Goal: Contribute content: Contribute content

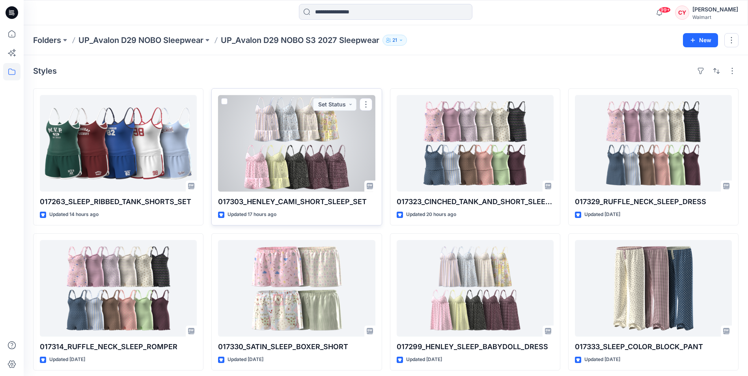
click at [275, 165] on div at bounding box center [296, 143] width 157 height 97
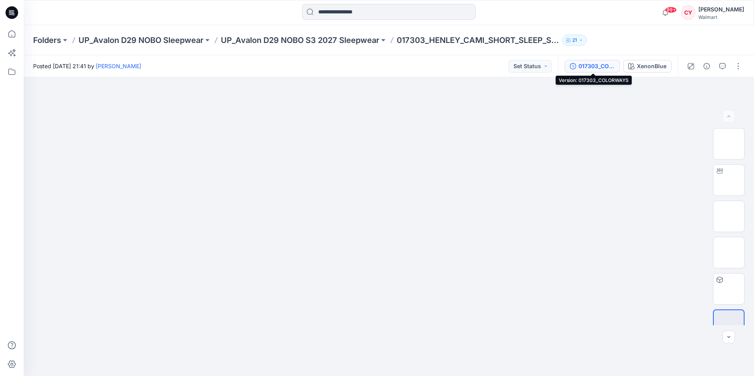
click at [601, 68] on div "017303_COLORWAYS" at bounding box center [597, 66] width 36 height 9
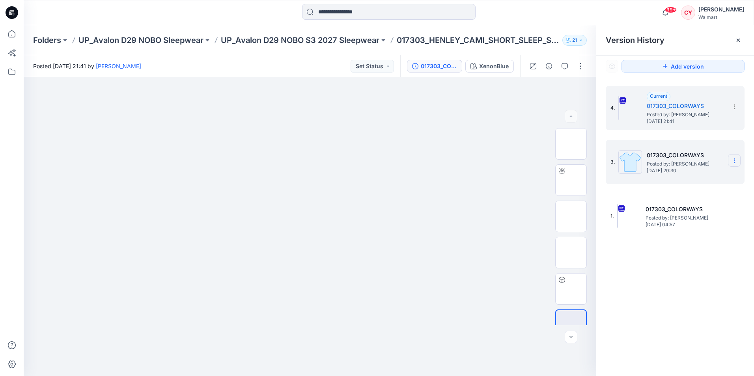
click at [734, 165] on section at bounding box center [734, 160] width 13 height 13
click at [678, 228] on span "Delete Version" at bounding box center [680, 227] width 37 height 9
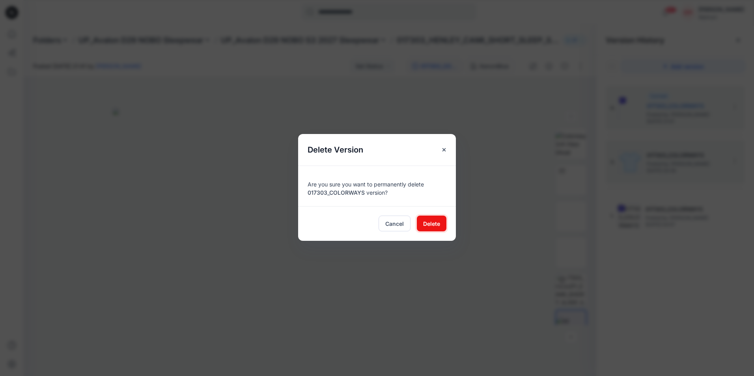
drag, startPoint x: 431, startPoint y: 225, endPoint x: 462, endPoint y: 208, distance: 34.8
click at [432, 224] on span "Delete" at bounding box center [431, 224] width 17 height 8
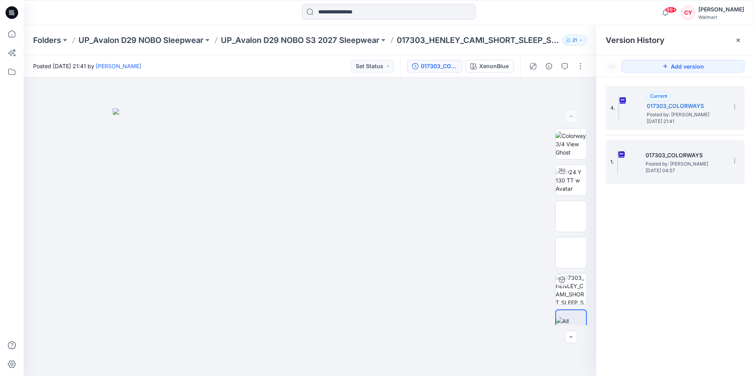
click at [675, 161] on span "Posted by: [PERSON_NAME]" at bounding box center [685, 164] width 79 height 8
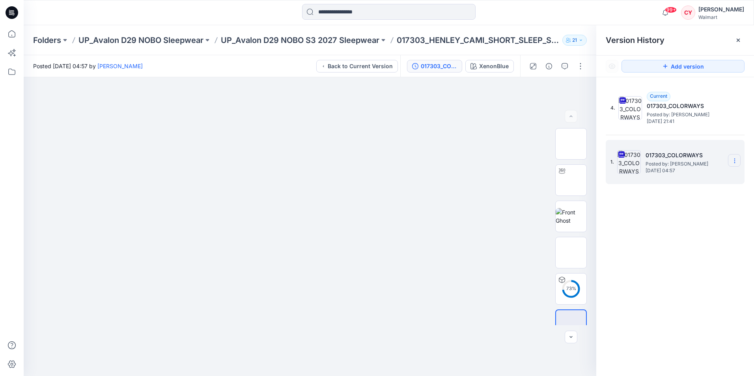
click at [737, 159] on icon at bounding box center [735, 161] width 6 height 6
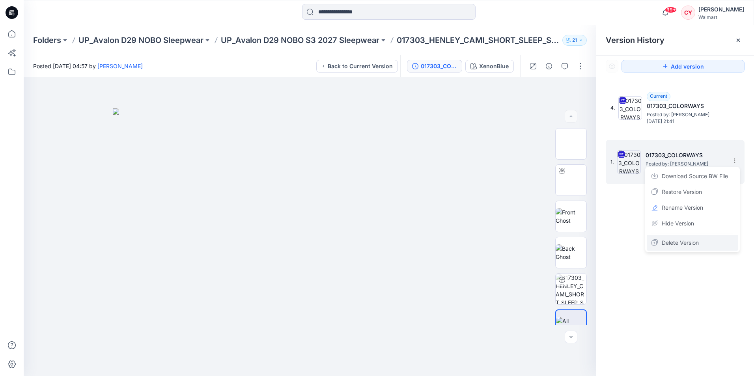
click at [678, 246] on span "Delete Version" at bounding box center [680, 242] width 37 height 9
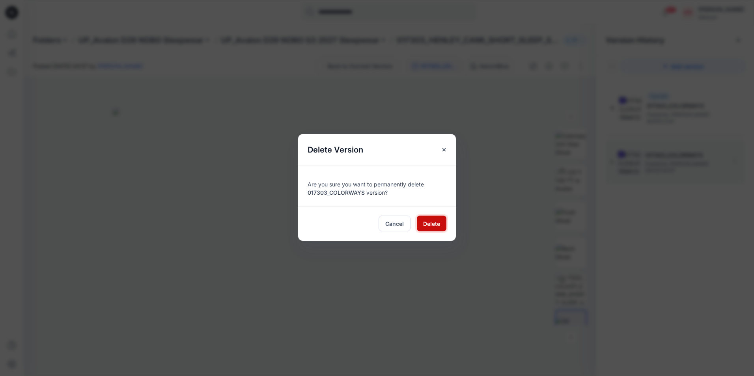
click at [429, 224] on span "Delete" at bounding box center [431, 224] width 17 height 8
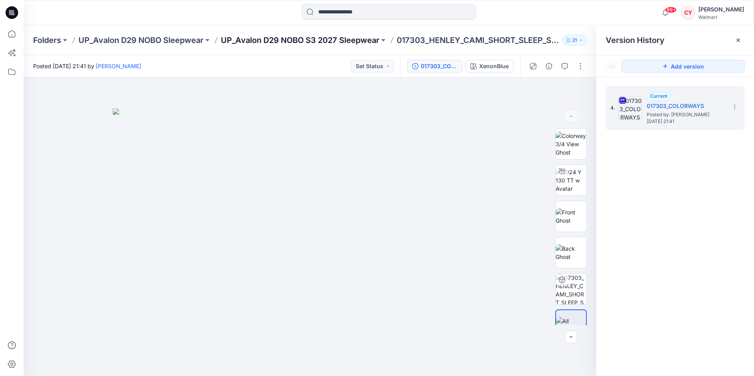
click at [261, 39] on p "UP_Avalon D29 NOBO S3 2027 Sleepwear" at bounding box center [300, 40] width 159 height 11
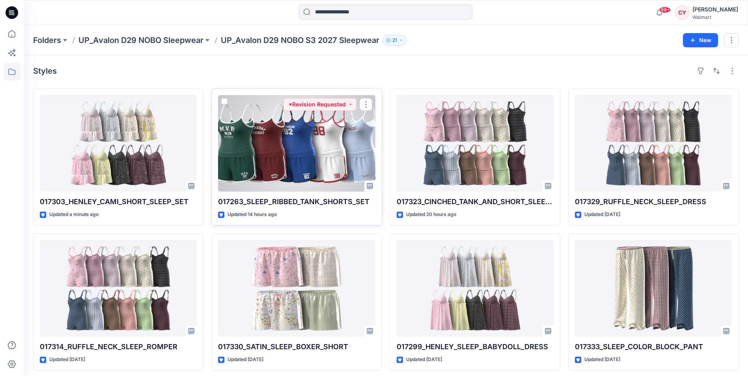
click at [269, 145] on div at bounding box center [296, 143] width 157 height 97
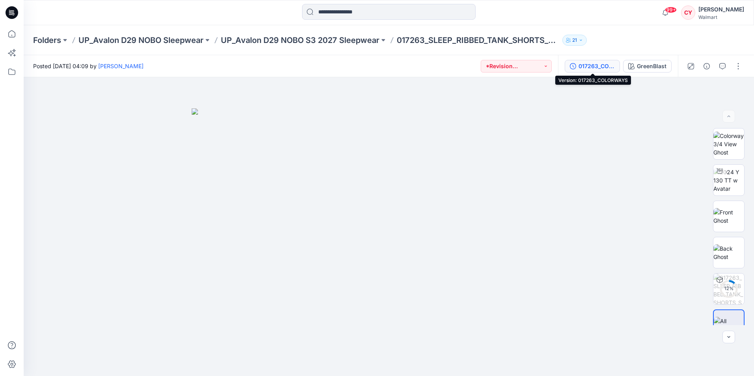
click at [593, 67] on div "017263_COLORWAYS" at bounding box center [597, 66] width 36 height 9
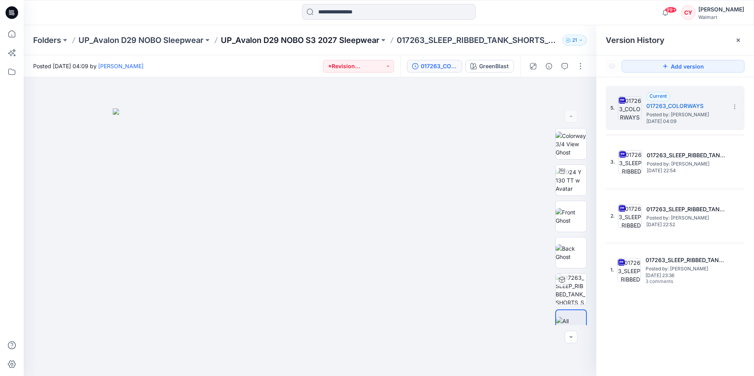
click at [341, 42] on p "UP_Avalon D29 NOBO S3 2027 Sleepwear" at bounding box center [300, 40] width 159 height 11
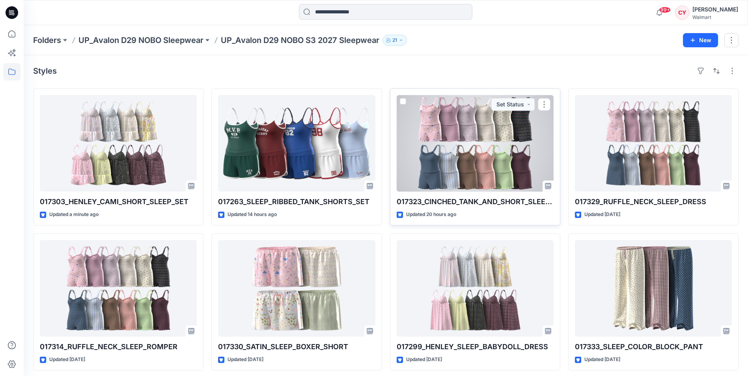
click at [454, 138] on div at bounding box center [475, 143] width 157 height 97
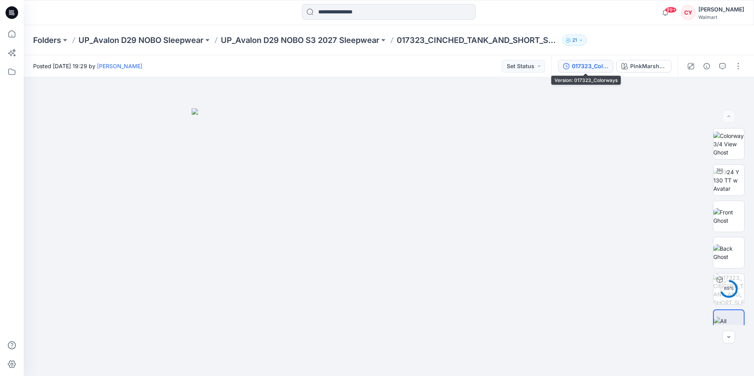
click at [588, 69] on div "017323_Colorways" at bounding box center [590, 66] width 36 height 9
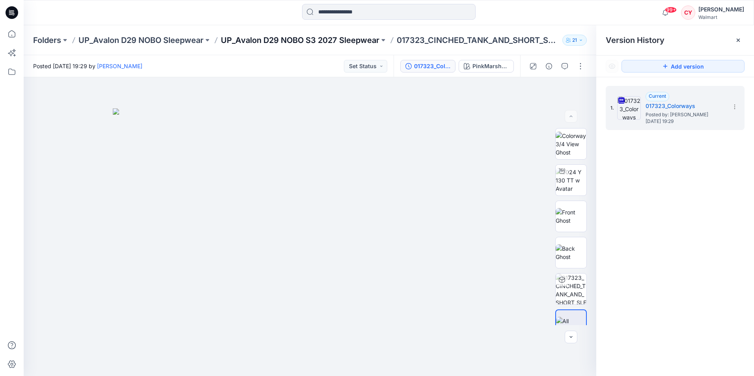
click at [273, 41] on p "UP_Avalon D29 NOBO S3 2027 Sleepwear" at bounding box center [300, 40] width 159 height 11
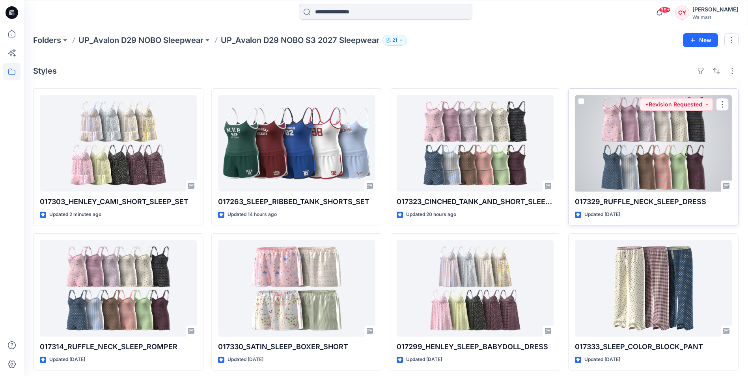
click at [641, 156] on div at bounding box center [653, 143] width 157 height 97
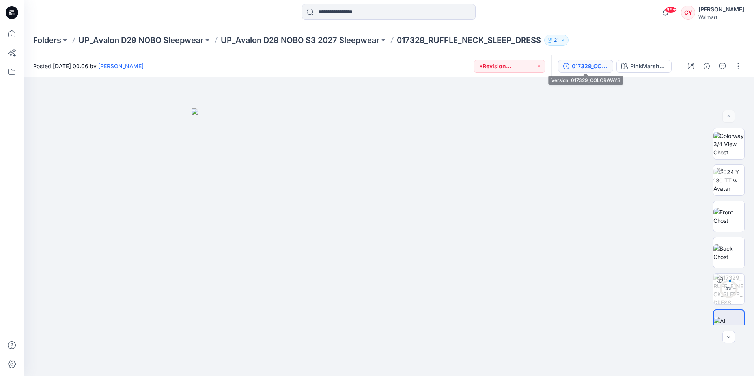
click at [580, 66] on div "017329_COLORWAYS" at bounding box center [590, 66] width 36 height 9
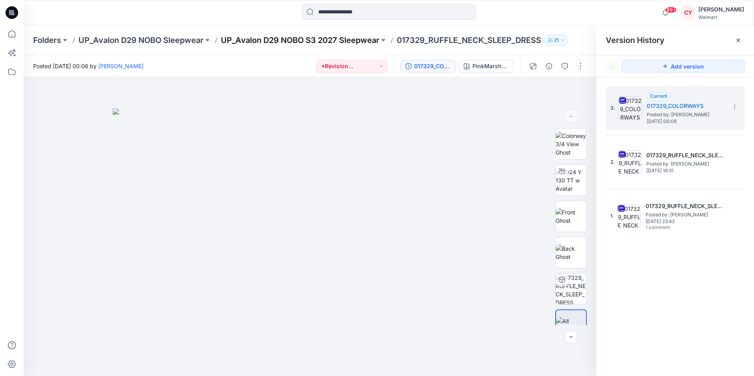
click at [295, 37] on p "UP_Avalon D29 NOBO S3 2027 Sleepwear" at bounding box center [300, 40] width 159 height 11
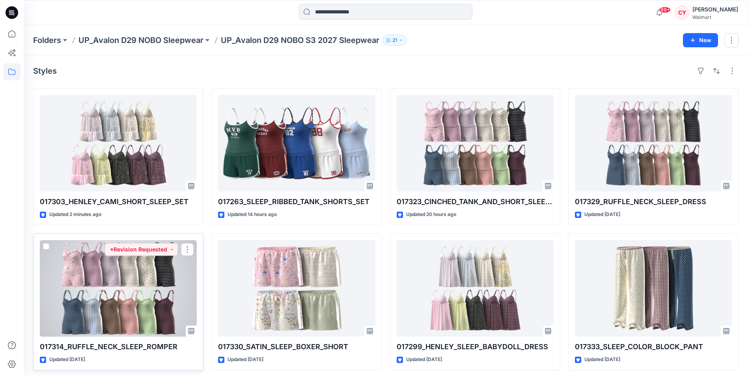
click at [136, 279] on div at bounding box center [118, 288] width 157 height 97
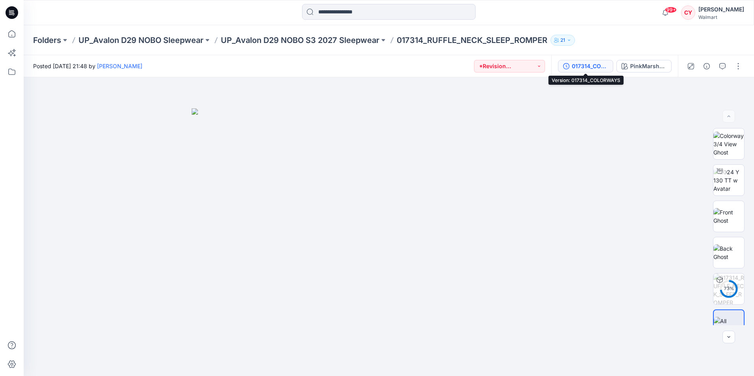
click at [592, 68] on div "017314_COLORWAYS" at bounding box center [590, 66] width 36 height 9
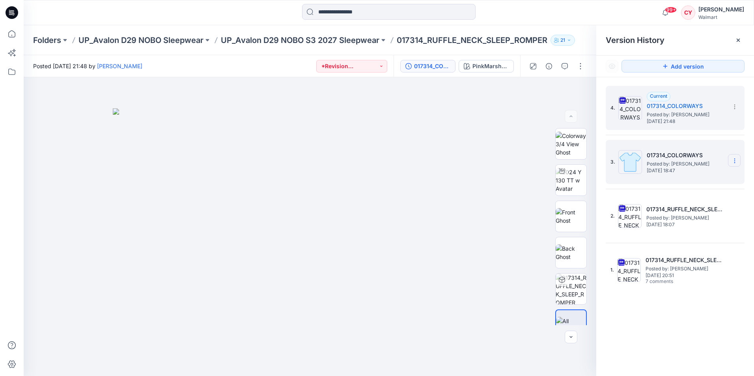
click at [732, 163] on icon at bounding box center [735, 161] width 6 height 6
click at [684, 228] on span "Delete Version" at bounding box center [680, 227] width 37 height 9
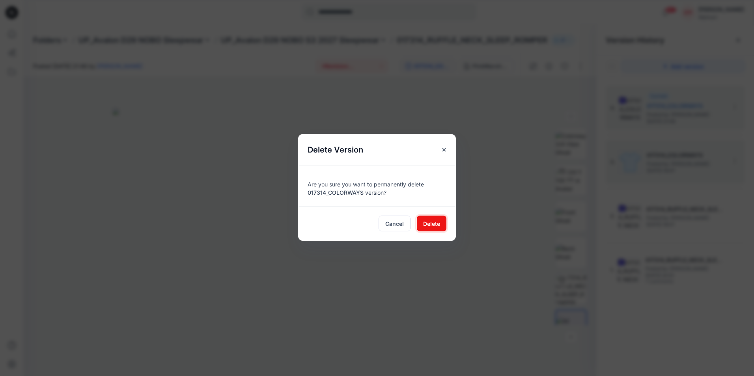
click at [433, 219] on button "Delete" at bounding box center [432, 224] width 30 height 16
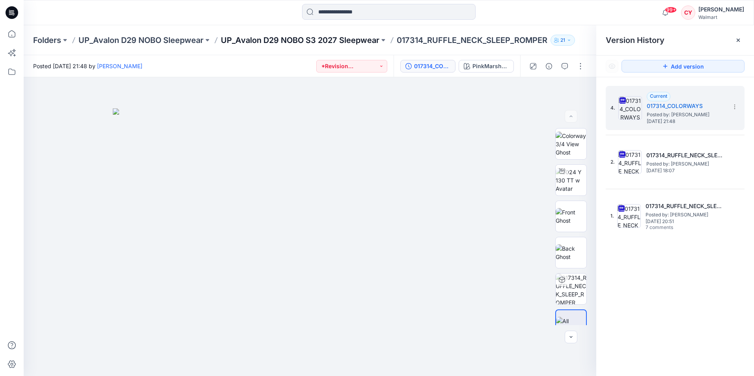
click at [337, 41] on p "UP_Avalon D29 NOBO S3 2027 Sleepwear" at bounding box center [300, 40] width 159 height 11
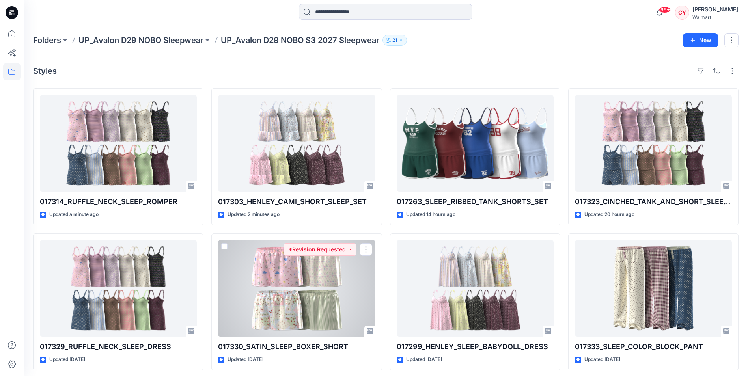
click at [299, 282] on div at bounding box center [296, 288] width 157 height 97
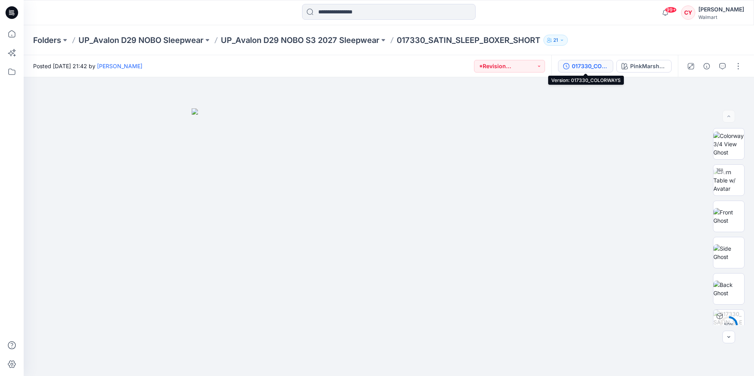
click at [588, 63] on div "017330_COLORWAYS" at bounding box center [590, 66] width 36 height 9
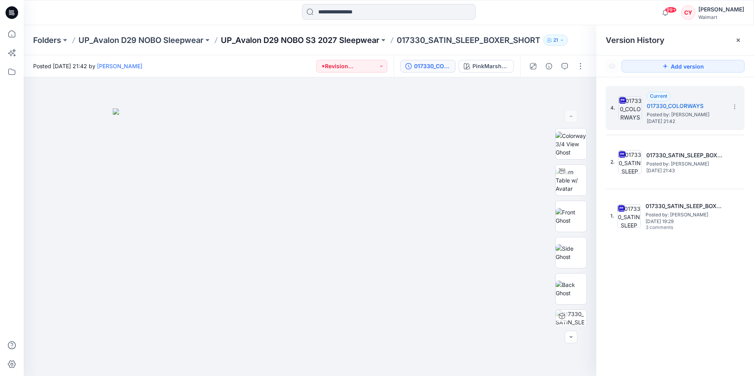
click at [289, 41] on p "UP_Avalon D29 NOBO S3 2027 Sleepwear" at bounding box center [300, 40] width 159 height 11
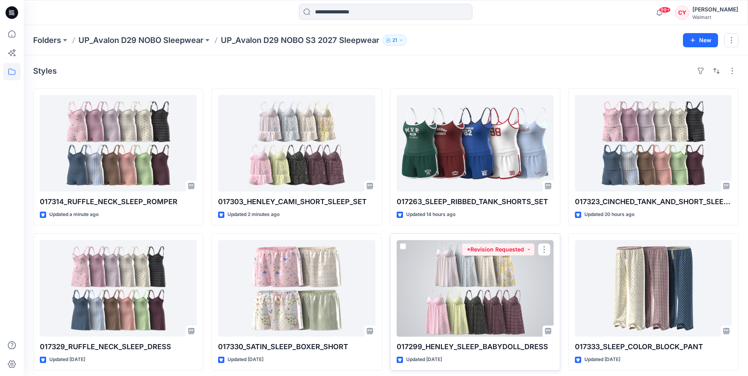
click at [489, 293] on div at bounding box center [475, 288] width 157 height 97
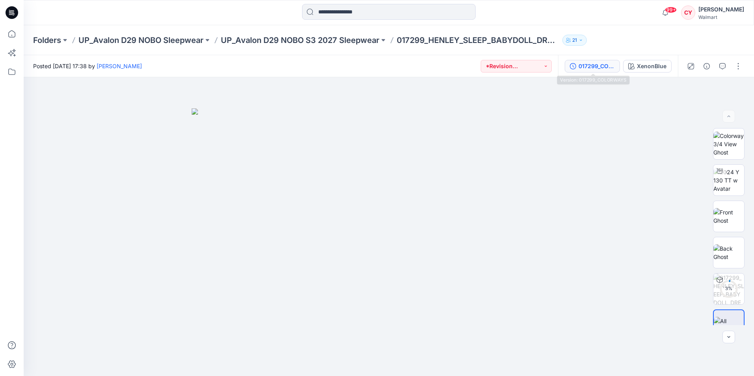
click at [586, 69] on div "017299_COLORWAYS" at bounding box center [597, 66] width 36 height 9
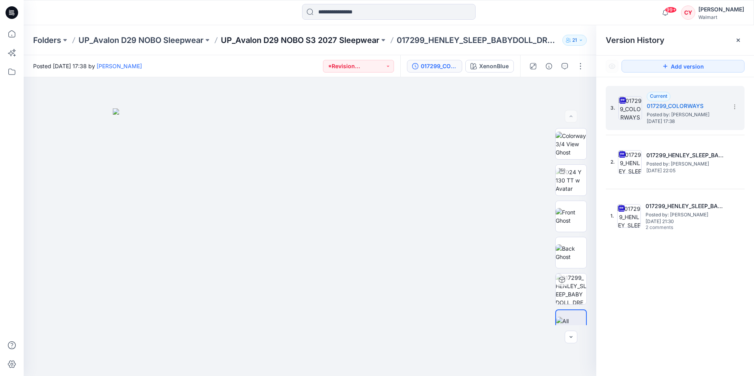
click at [344, 41] on p "UP_Avalon D29 NOBO S3 2027 Sleepwear" at bounding box center [300, 40] width 159 height 11
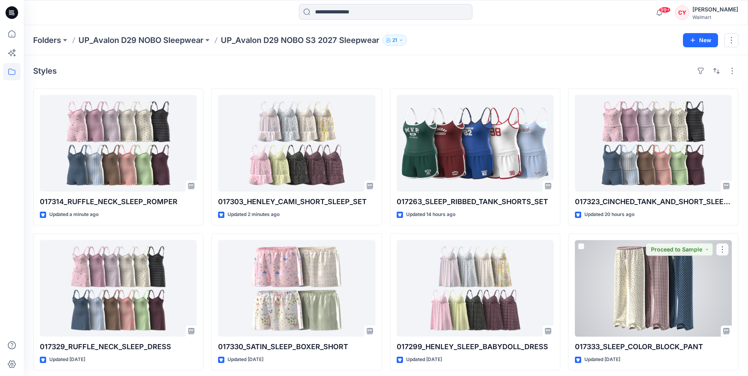
drag, startPoint x: 671, startPoint y: 321, endPoint x: 667, endPoint y: 318, distance: 5.0
click at [670, 320] on div at bounding box center [653, 288] width 157 height 97
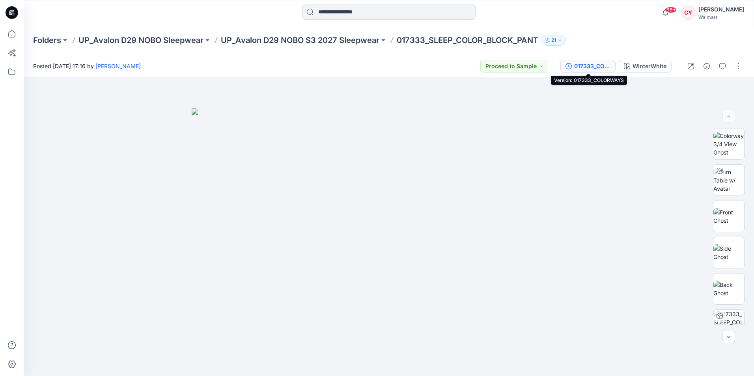
click at [595, 69] on div "017333_COLORWAYS" at bounding box center [592, 66] width 36 height 9
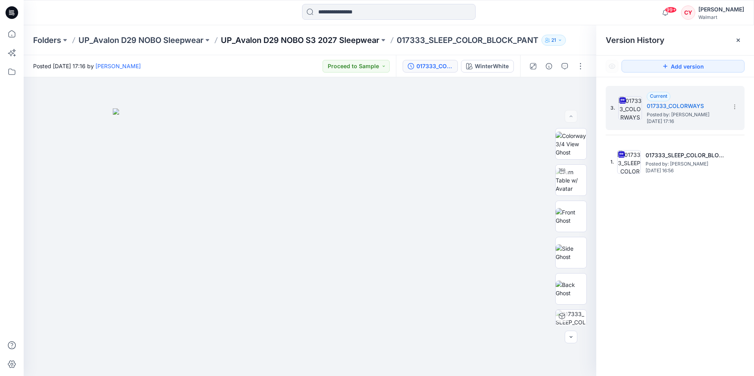
click at [312, 41] on p "UP_Avalon D29 NOBO S3 2027 Sleepwear" at bounding box center [300, 40] width 159 height 11
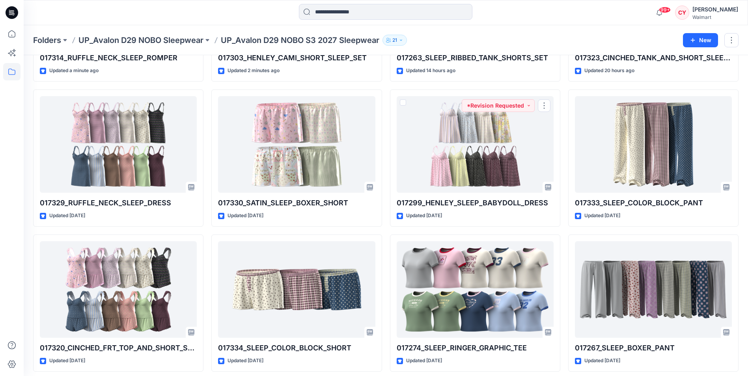
scroll to position [158, 0]
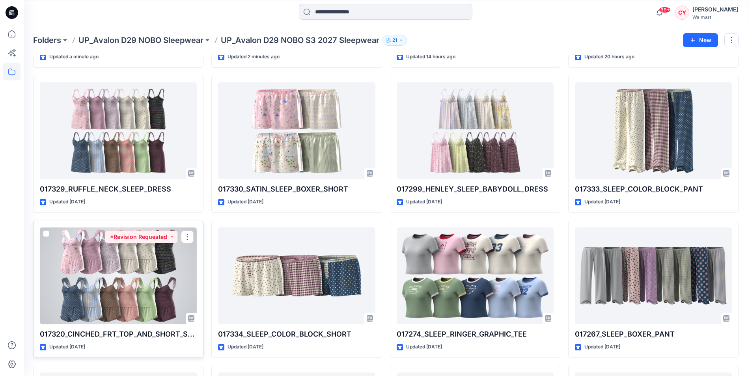
click at [134, 267] on div at bounding box center [118, 276] width 157 height 97
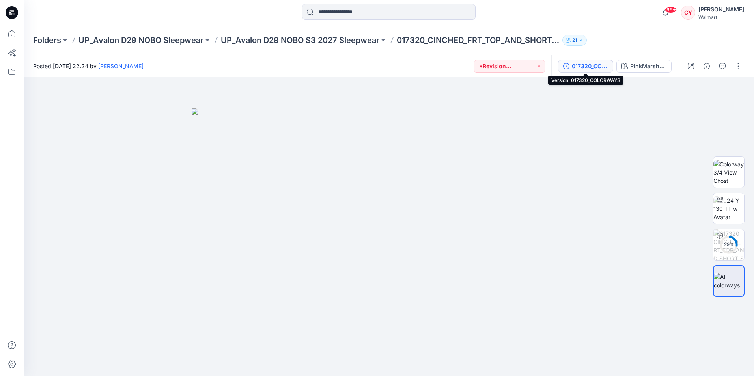
click at [576, 64] on div "017320_COLORWAYS" at bounding box center [590, 66] width 36 height 9
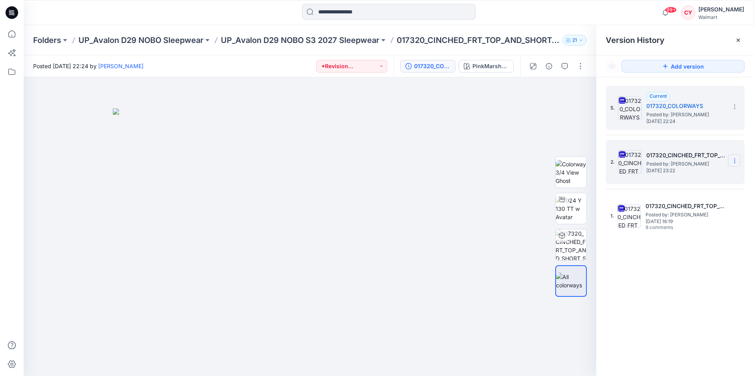
click at [735, 161] on icon at bounding box center [735, 161] width 6 height 6
click at [687, 242] on span "Delete Version" at bounding box center [680, 242] width 37 height 9
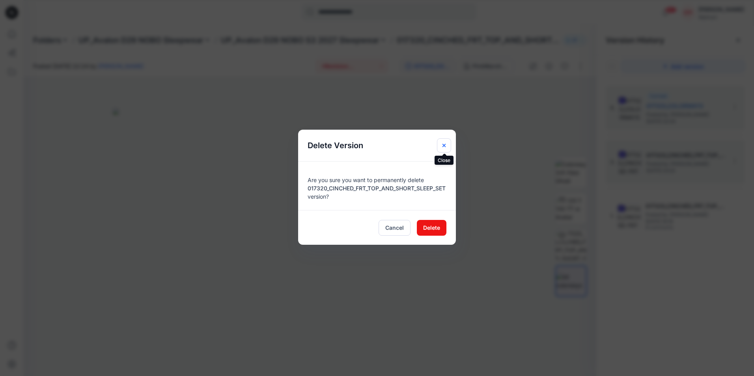
drag, startPoint x: 447, startPoint y: 142, endPoint x: 607, endPoint y: 180, distance: 164.6
click at [450, 142] on button "Close" at bounding box center [444, 145] width 14 height 14
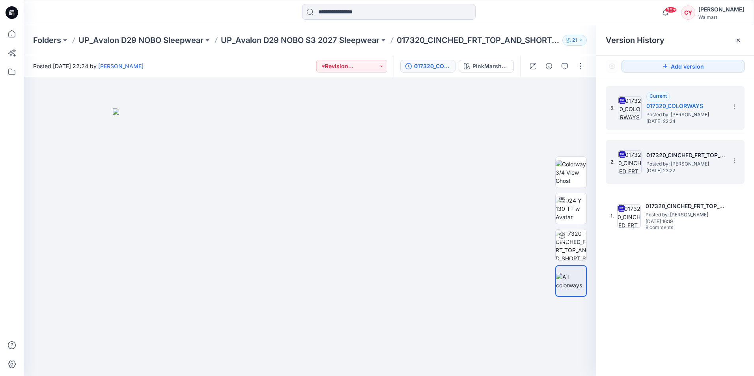
click at [650, 176] on div "2. 017320_CINCHED_FRT_TOP_AND_SHORT_SLEEP_SET Posted by: [PERSON_NAME] [DATE] 2…" at bounding box center [670, 162] width 118 height 38
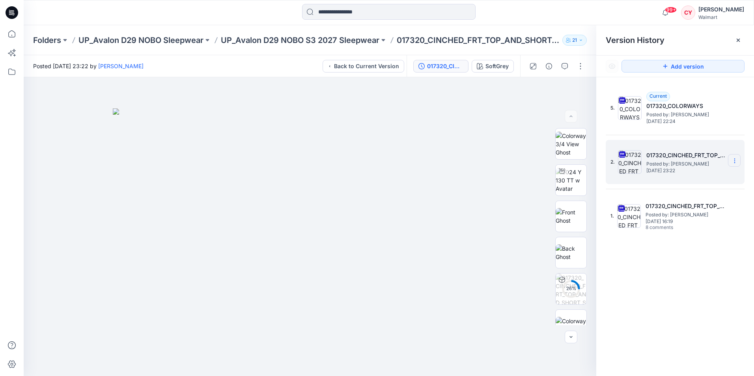
click at [732, 163] on icon at bounding box center [735, 161] width 6 height 6
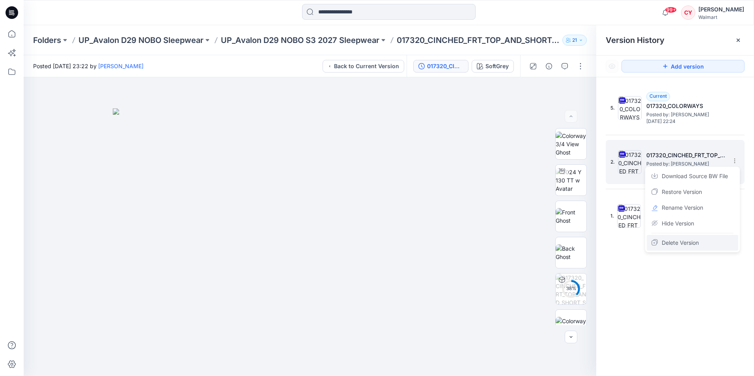
click at [678, 243] on span "Delete Version" at bounding box center [680, 242] width 37 height 9
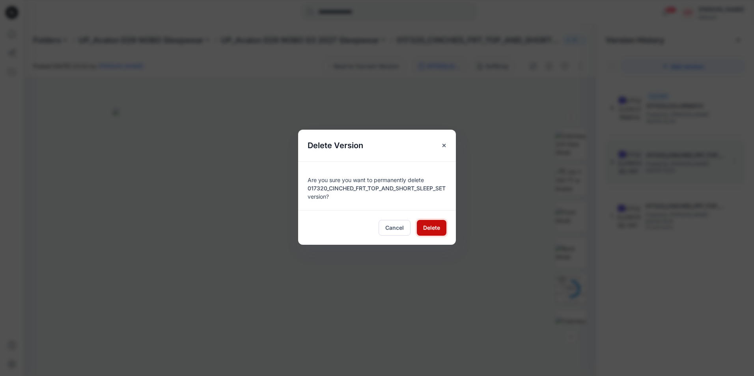
drag, startPoint x: 428, startPoint y: 228, endPoint x: 445, endPoint y: 211, distance: 23.7
click at [428, 228] on span "Delete" at bounding box center [431, 228] width 17 height 8
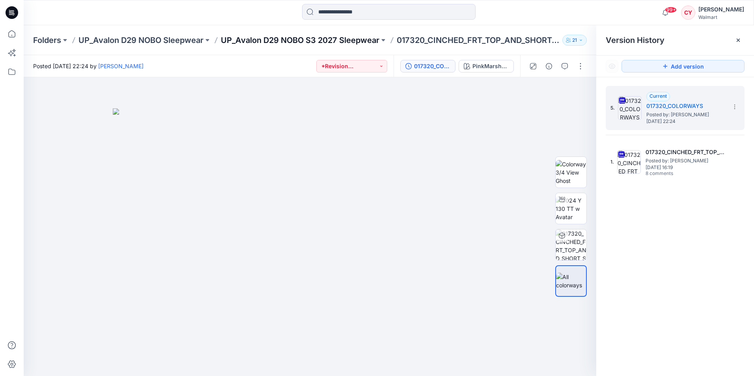
click at [283, 43] on p "UP_Avalon D29 NOBO S3 2027 Sleepwear" at bounding box center [300, 40] width 159 height 11
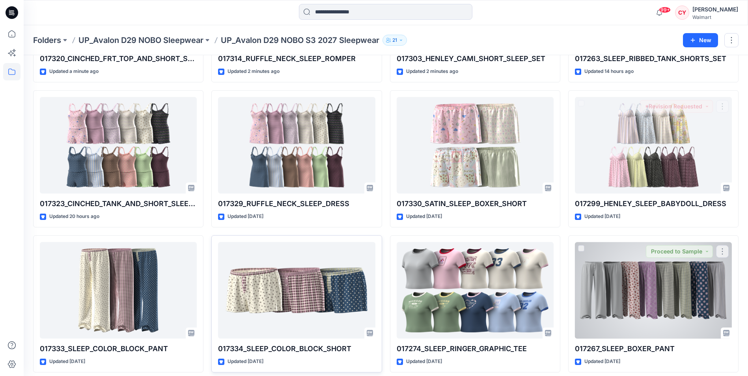
scroll to position [158, 0]
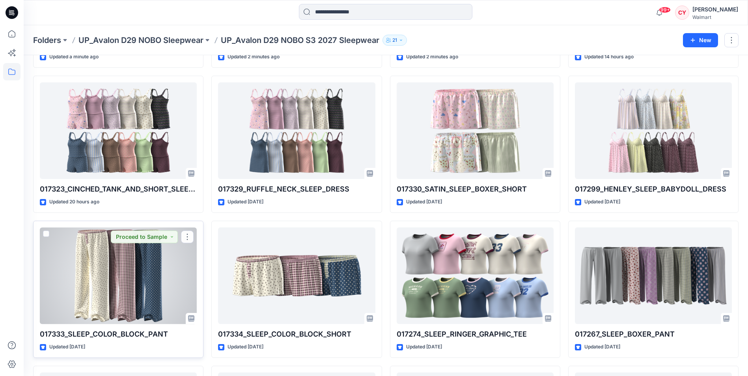
click at [125, 254] on div at bounding box center [118, 276] width 157 height 97
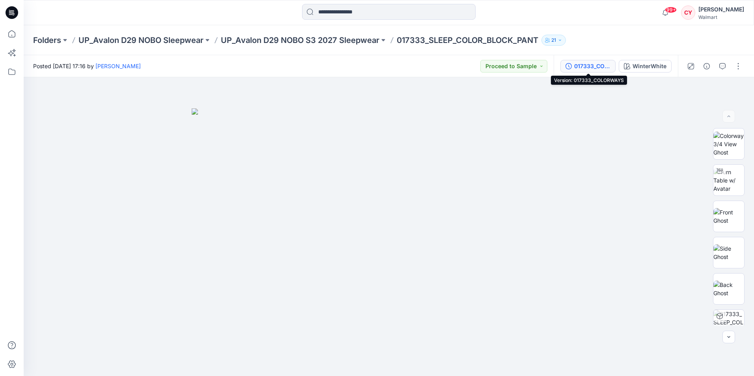
click at [597, 66] on div "017333_COLORWAYS" at bounding box center [592, 66] width 36 height 9
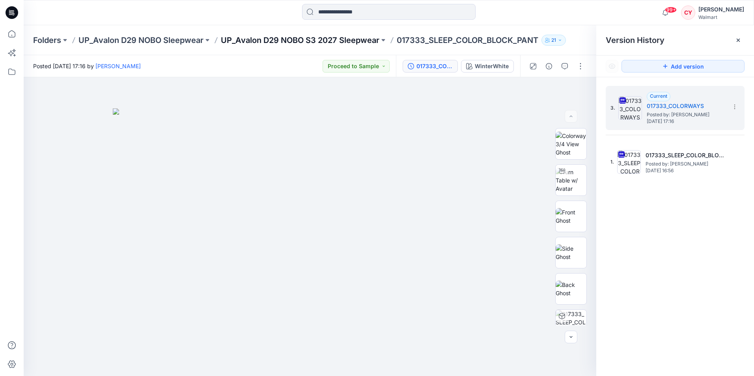
click at [311, 42] on p "UP_Avalon D29 NOBO S3 2027 Sleepwear" at bounding box center [300, 40] width 159 height 11
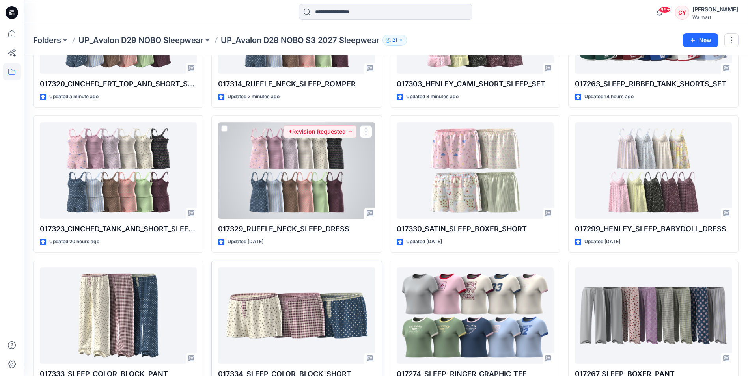
scroll to position [118, 0]
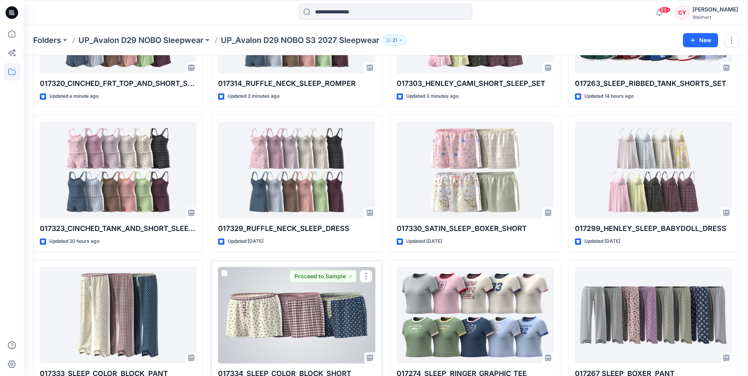
click at [268, 328] on div at bounding box center [296, 315] width 157 height 97
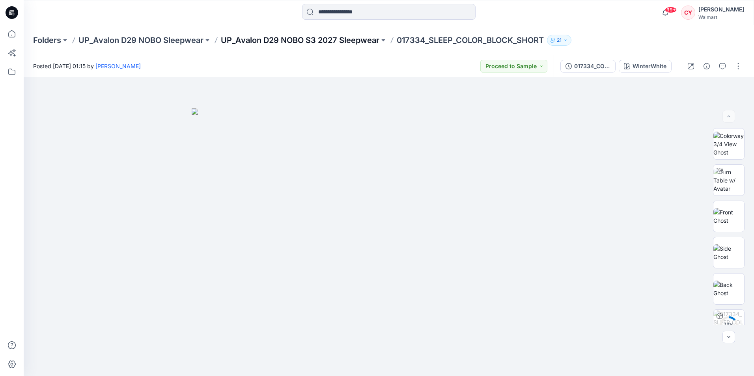
click at [309, 38] on p "UP_Avalon D29 NOBO S3 2027 Sleepwear" at bounding box center [300, 40] width 159 height 11
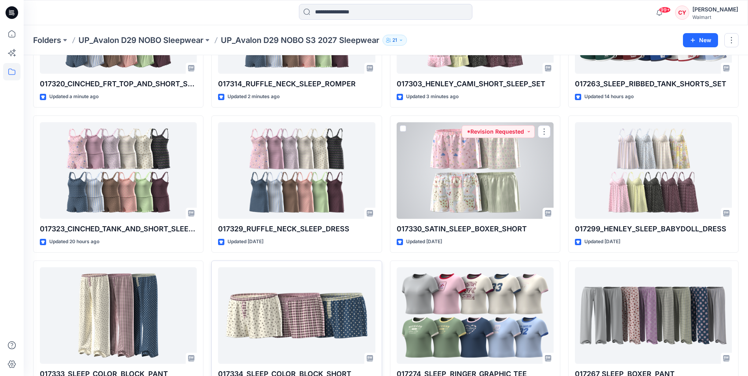
scroll to position [118, 0]
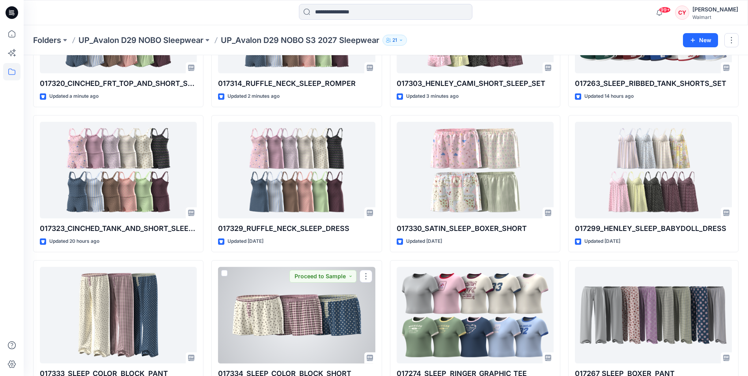
click at [267, 297] on div at bounding box center [296, 315] width 157 height 97
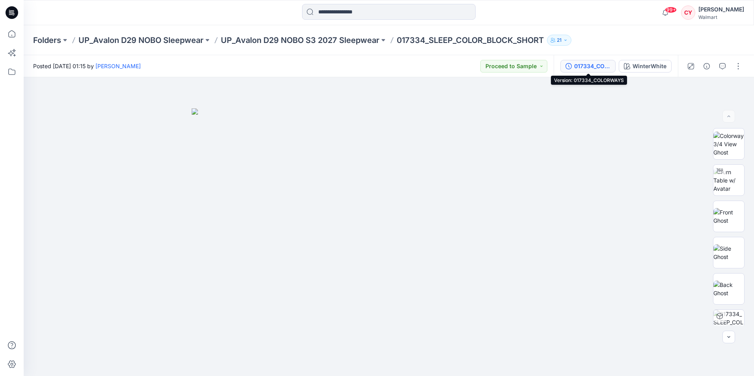
click at [579, 67] on div "017334_COLORWAYS" at bounding box center [592, 66] width 36 height 9
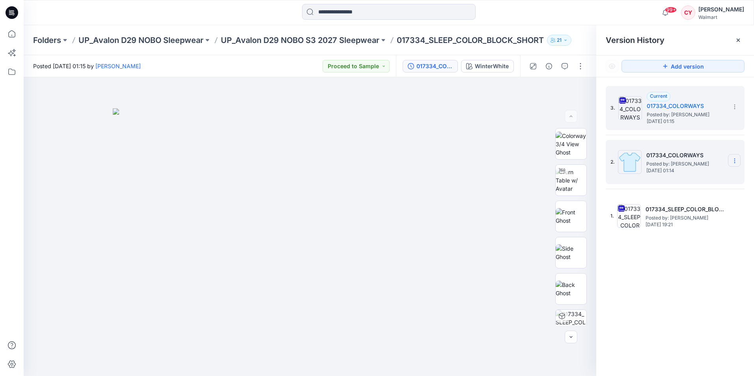
click at [735, 164] on icon at bounding box center [735, 161] width 6 height 6
click at [683, 227] on span "Delete Version" at bounding box center [680, 227] width 37 height 9
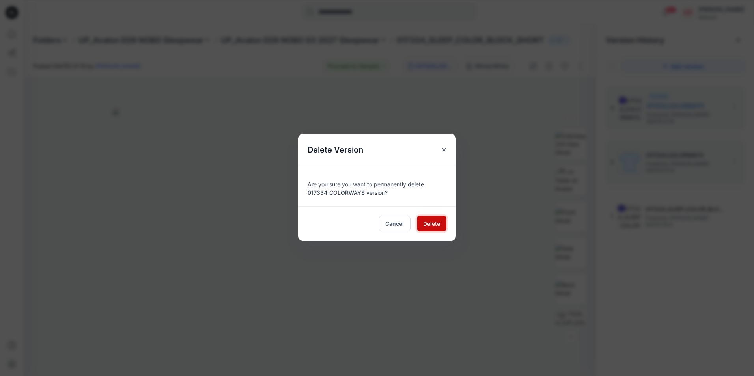
click at [426, 222] on span "Delete" at bounding box center [431, 224] width 17 height 8
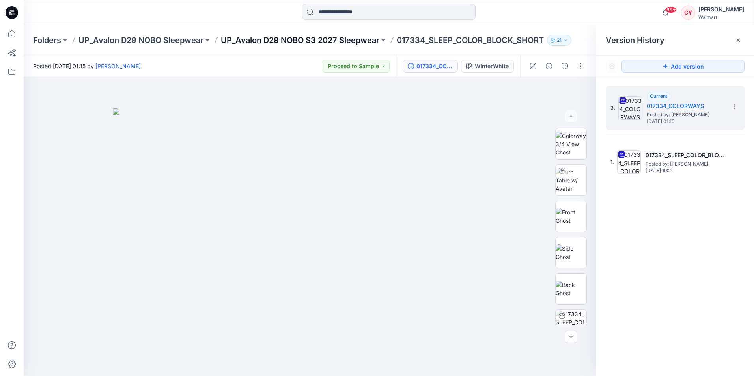
click at [307, 40] on p "UP_Avalon D29 NOBO S3 2027 Sleepwear" at bounding box center [300, 40] width 159 height 11
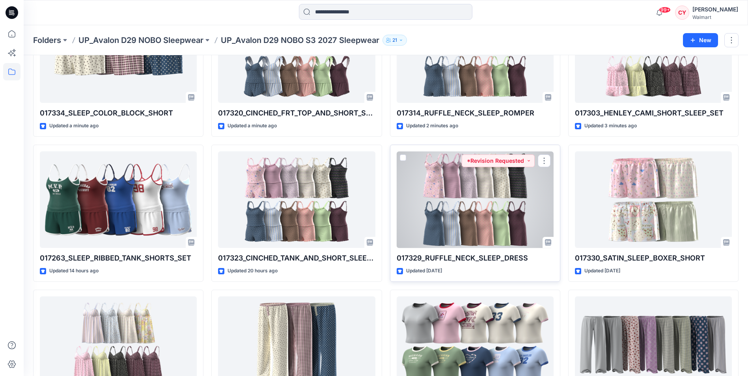
scroll to position [158, 0]
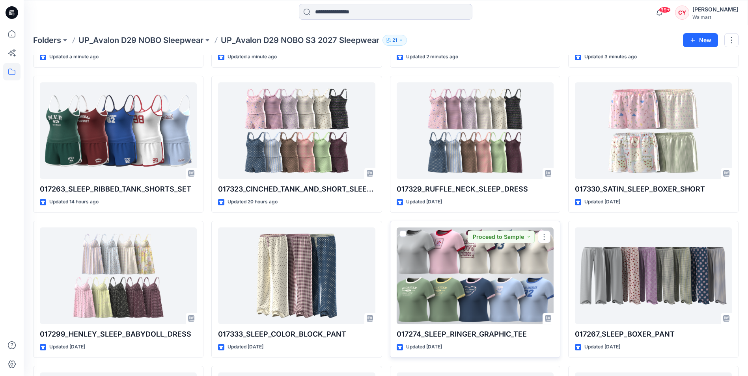
click at [479, 299] on div at bounding box center [475, 276] width 157 height 97
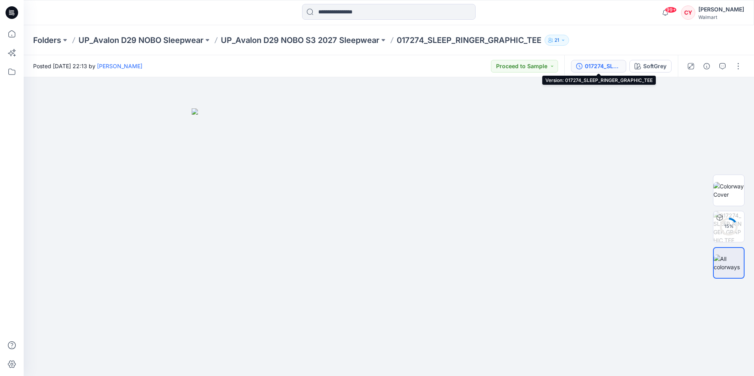
click at [598, 64] on div "017274_SLEEP_RINGER_GRAPHIC_TEE" at bounding box center [603, 66] width 36 height 9
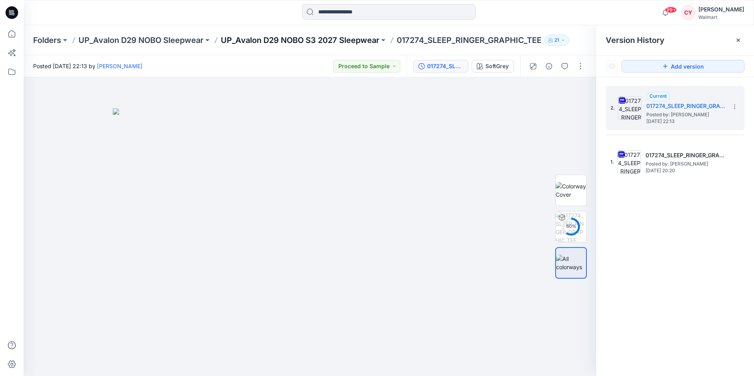
click at [363, 44] on p "UP_Avalon D29 NOBO S3 2027 Sleepwear" at bounding box center [300, 40] width 159 height 11
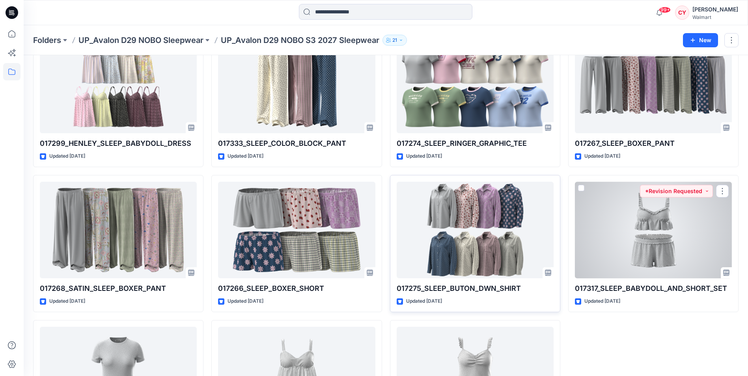
scroll to position [355, 0]
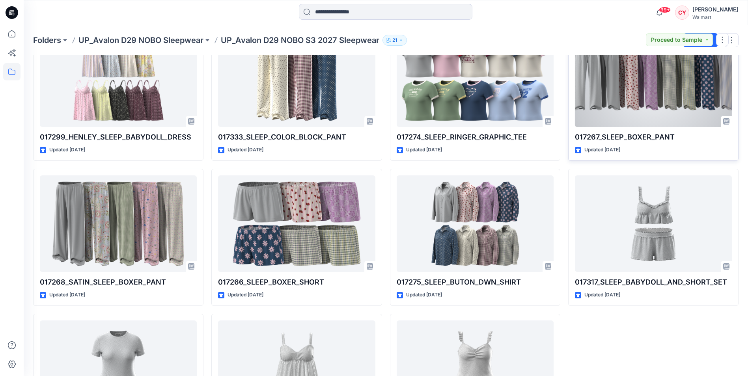
click at [692, 112] on div at bounding box center [653, 78] width 157 height 97
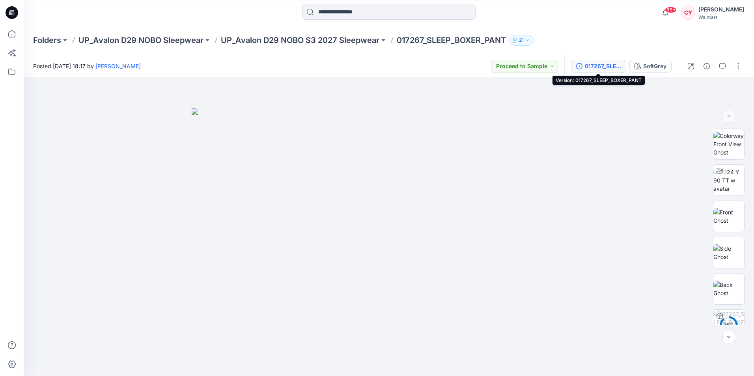
click at [608, 69] on div "017267_SLEEP_BOXER_PANT" at bounding box center [603, 66] width 36 height 9
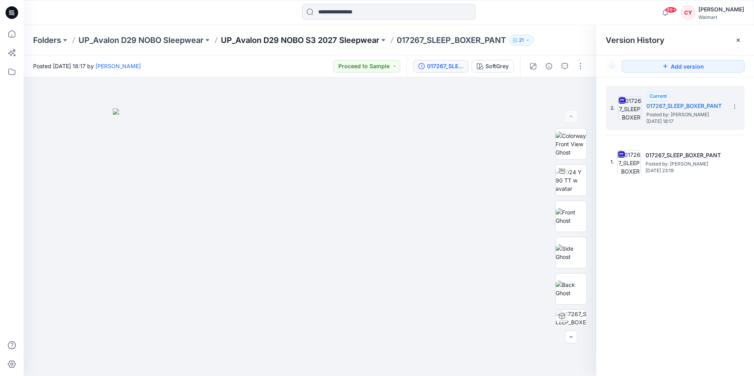
click at [342, 43] on p "UP_Avalon D29 NOBO S3 2027 Sleepwear" at bounding box center [300, 40] width 159 height 11
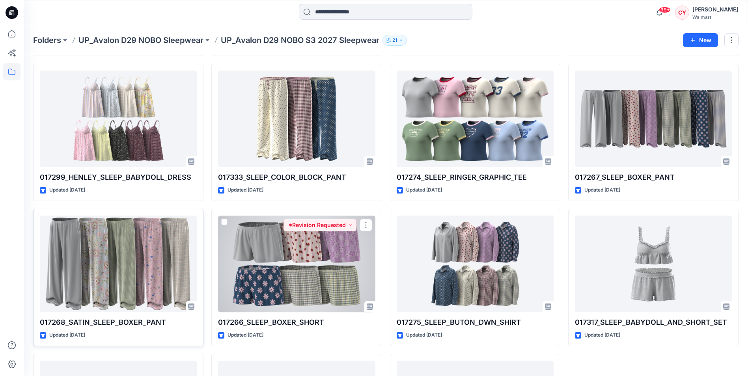
scroll to position [316, 0]
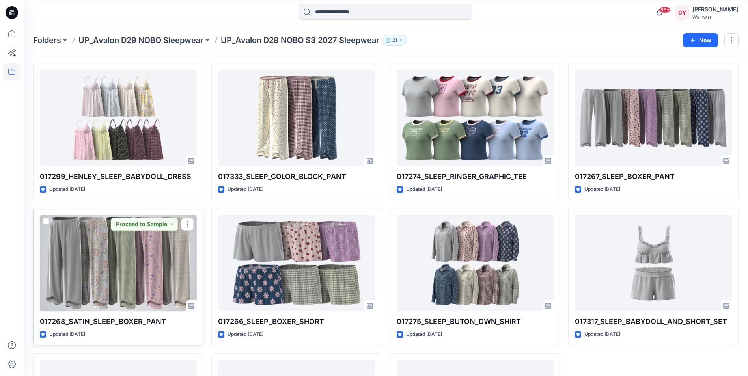
click at [130, 287] on div at bounding box center [118, 263] width 157 height 97
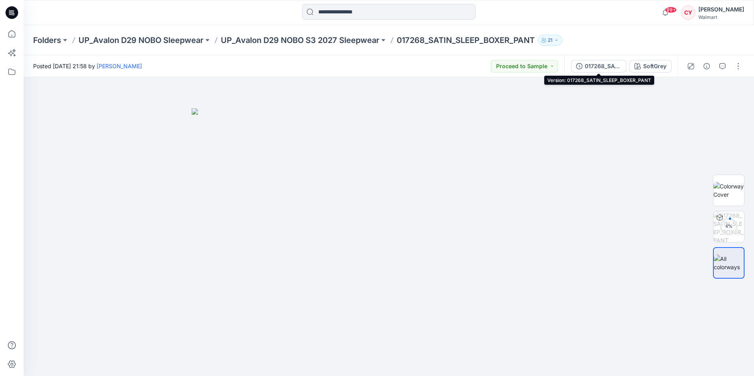
click at [613, 69] on div "017268_SATIN_SLEEP_BOXER_PANT" at bounding box center [603, 66] width 36 height 9
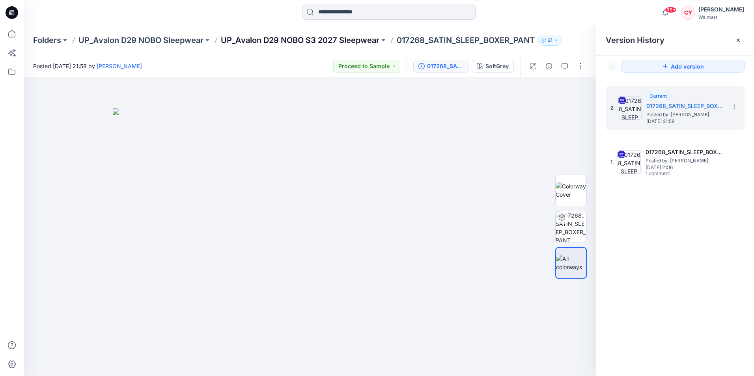
click at [296, 42] on p "UP_Avalon D29 NOBO S3 2027 Sleepwear" at bounding box center [300, 40] width 159 height 11
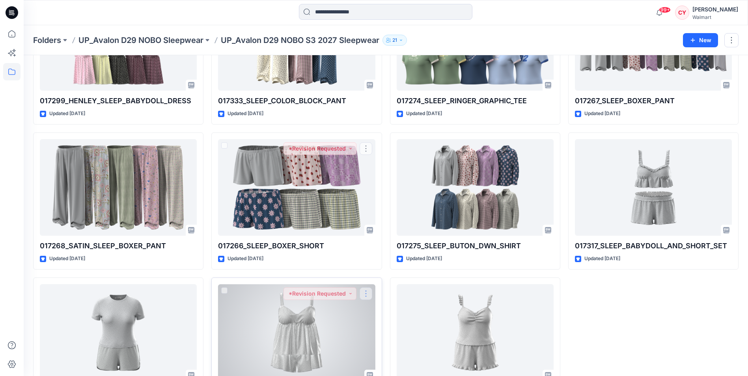
scroll to position [395, 0]
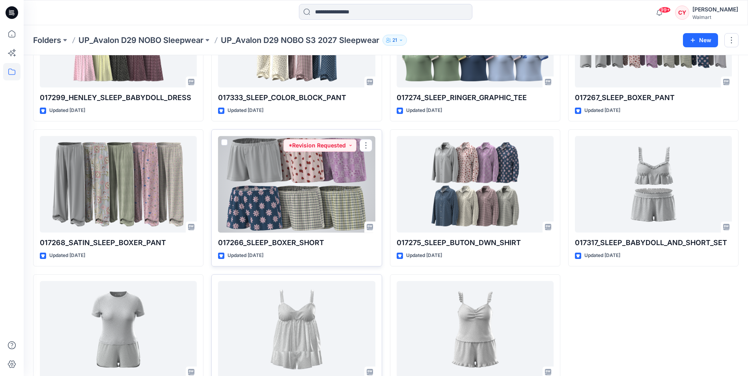
click at [309, 187] on div at bounding box center [296, 184] width 157 height 97
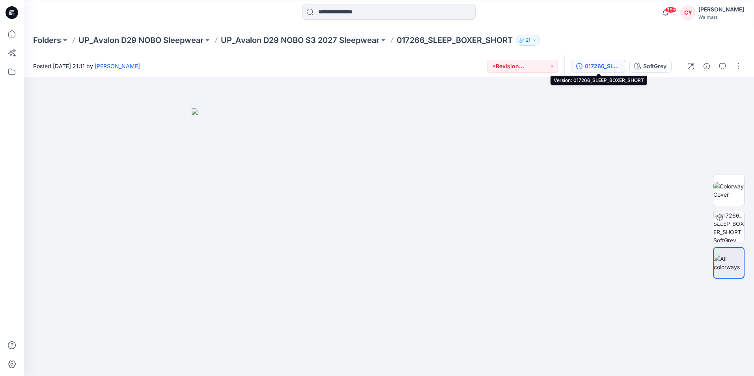
click at [594, 70] on div "017266_SLEEP_BOXER_SHORT" at bounding box center [603, 66] width 36 height 9
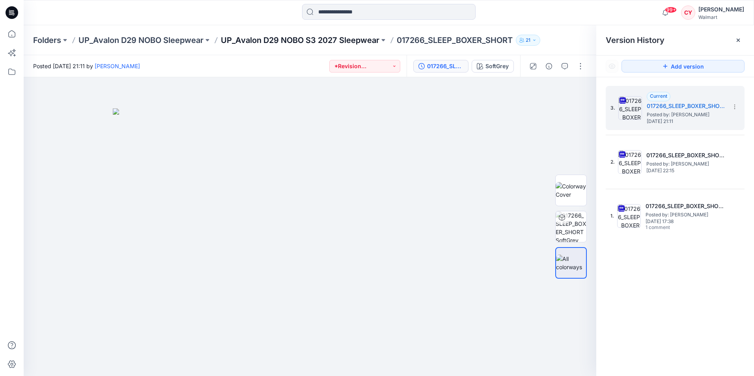
click at [295, 38] on p "UP_Avalon D29 NOBO S3 2027 Sleepwear" at bounding box center [300, 40] width 159 height 11
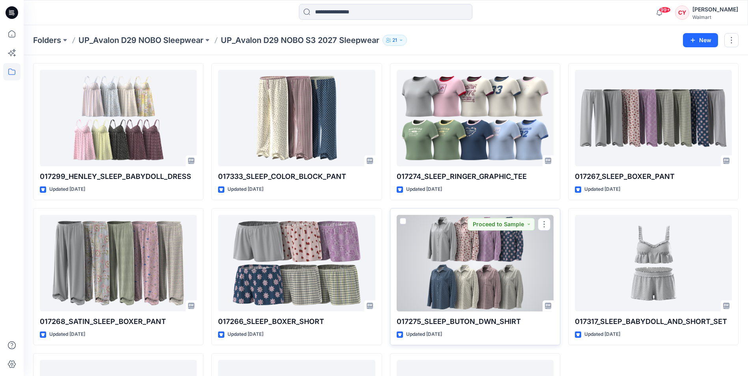
scroll to position [434, 0]
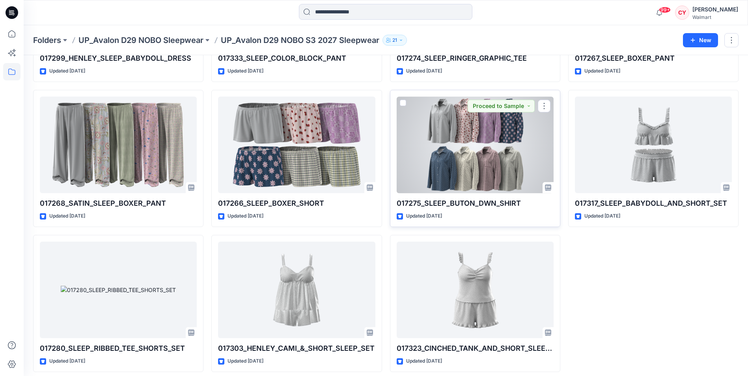
click at [469, 171] on div at bounding box center [475, 145] width 157 height 97
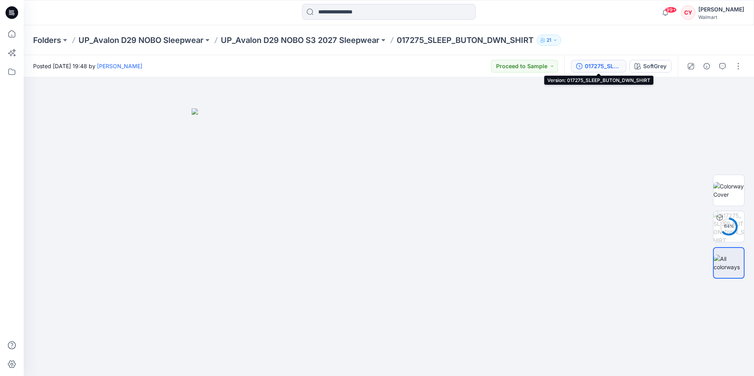
click at [605, 64] on div "017275_SLEEP_BUTON_DWN_SHIRT" at bounding box center [603, 66] width 36 height 9
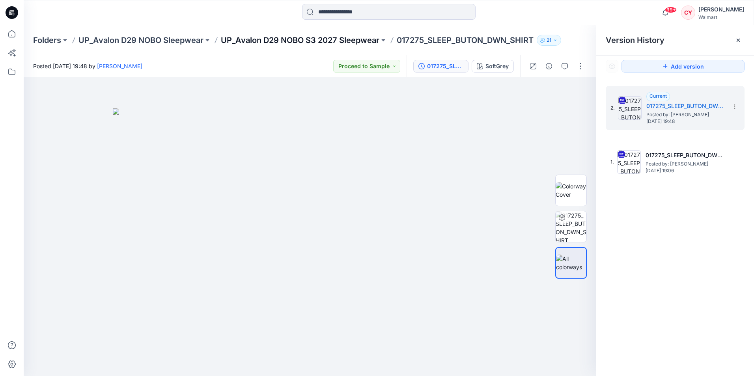
click at [306, 42] on p "UP_Avalon D29 NOBO S3 2027 Sleepwear" at bounding box center [300, 40] width 159 height 11
